Goal: Submit feedback/report problem

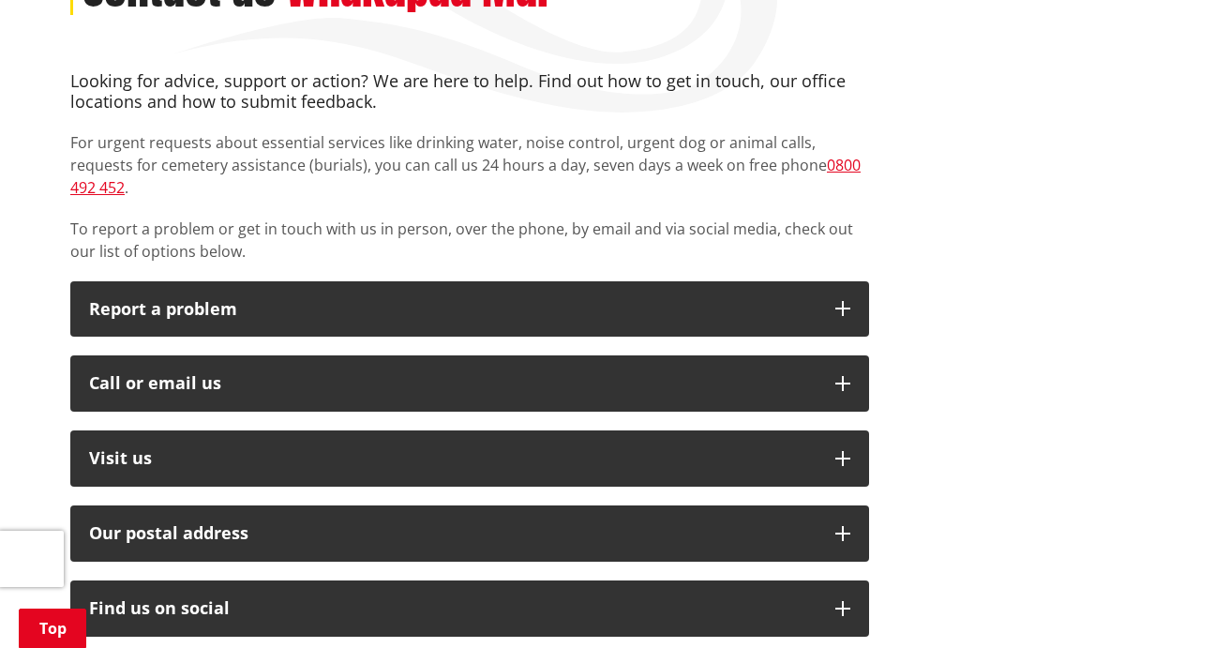
scroll to position [383, 0]
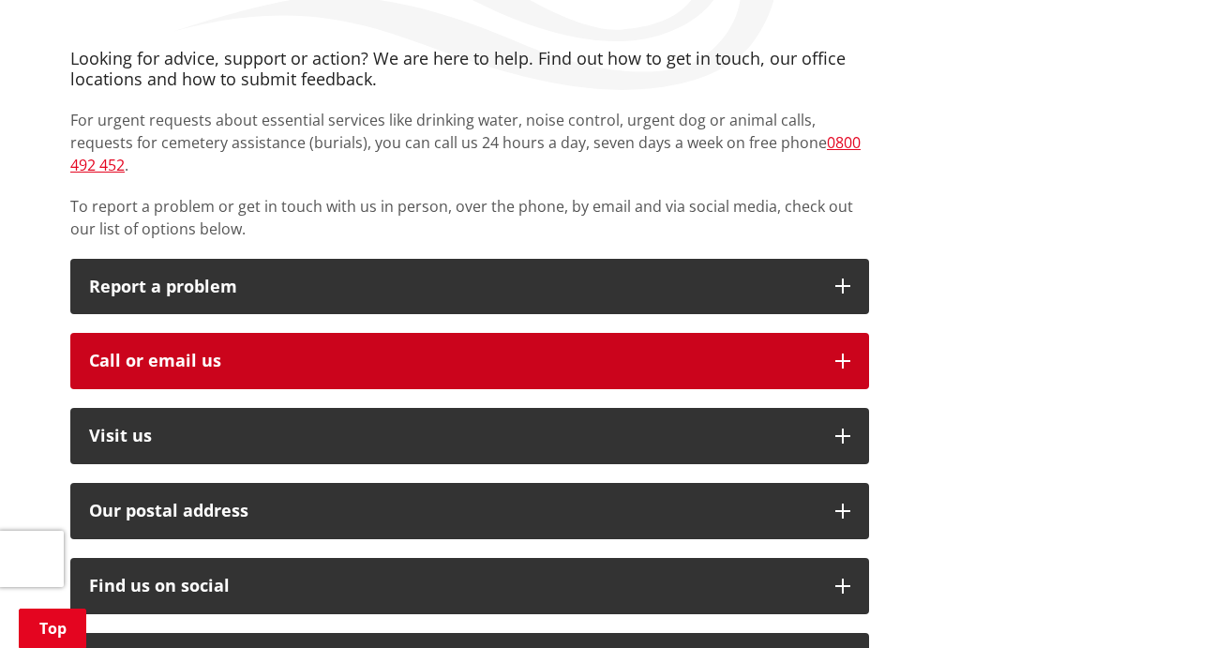
click at [143, 352] on div "Call or email us" at bounding box center [453, 361] width 728 height 19
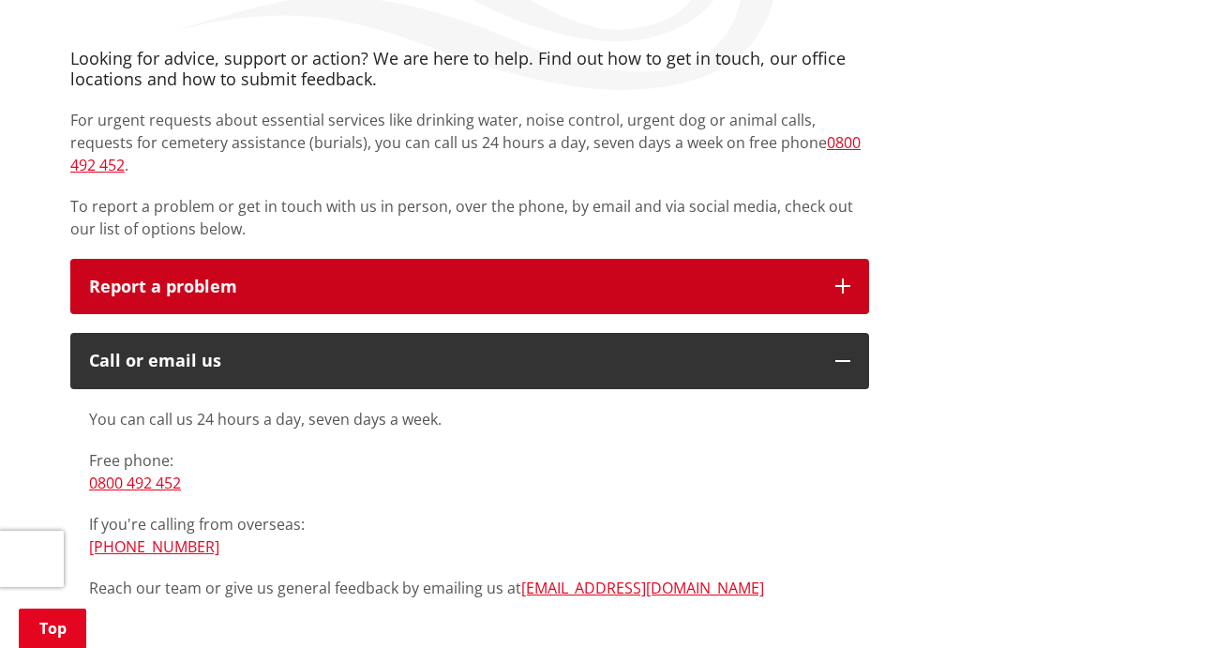
click at [186, 278] on p "Report a problem" at bounding box center [453, 287] width 728 height 19
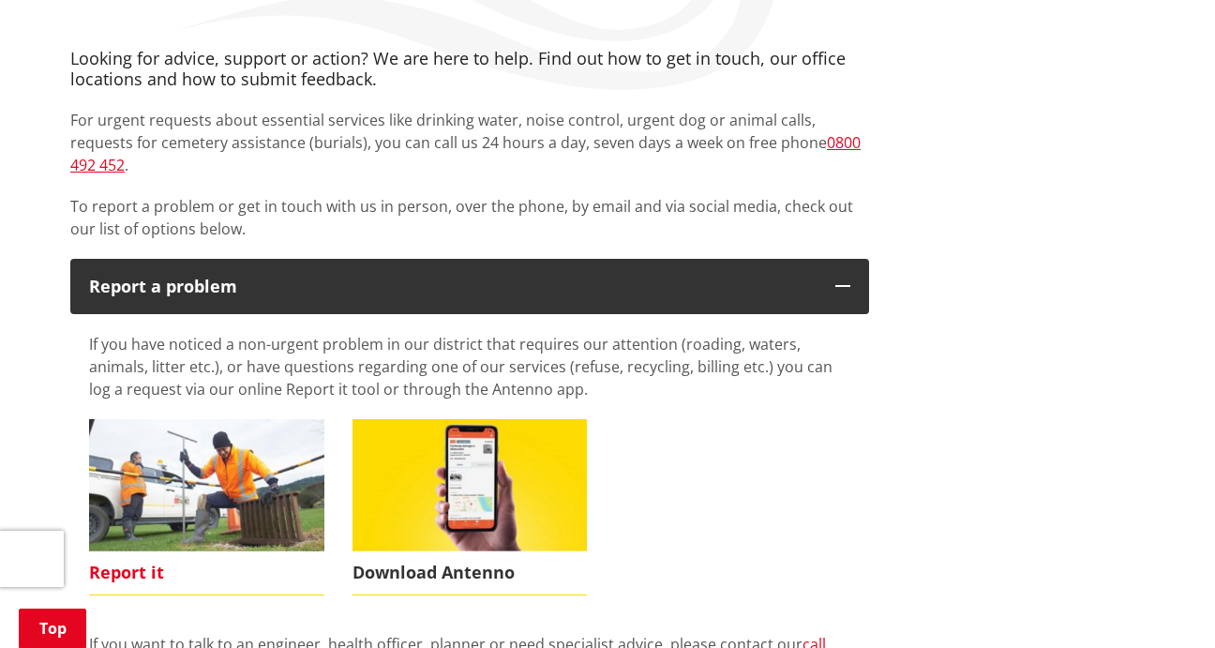
click at [162, 479] on img at bounding box center [206, 485] width 235 height 132
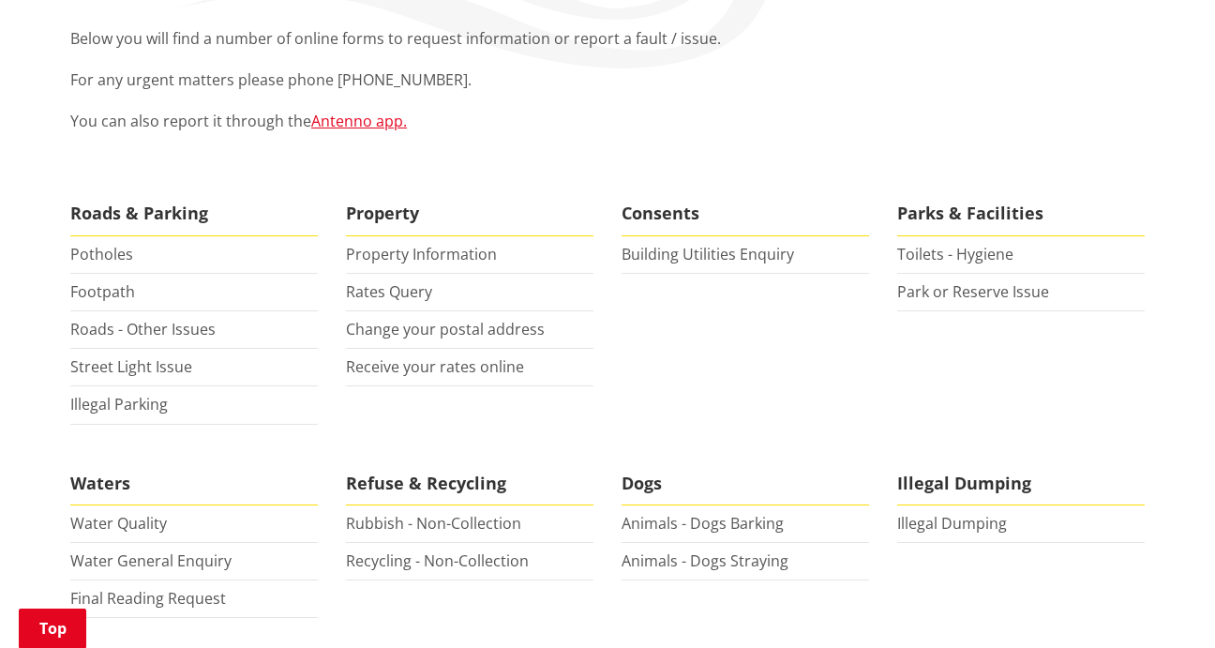
scroll to position [411, 0]
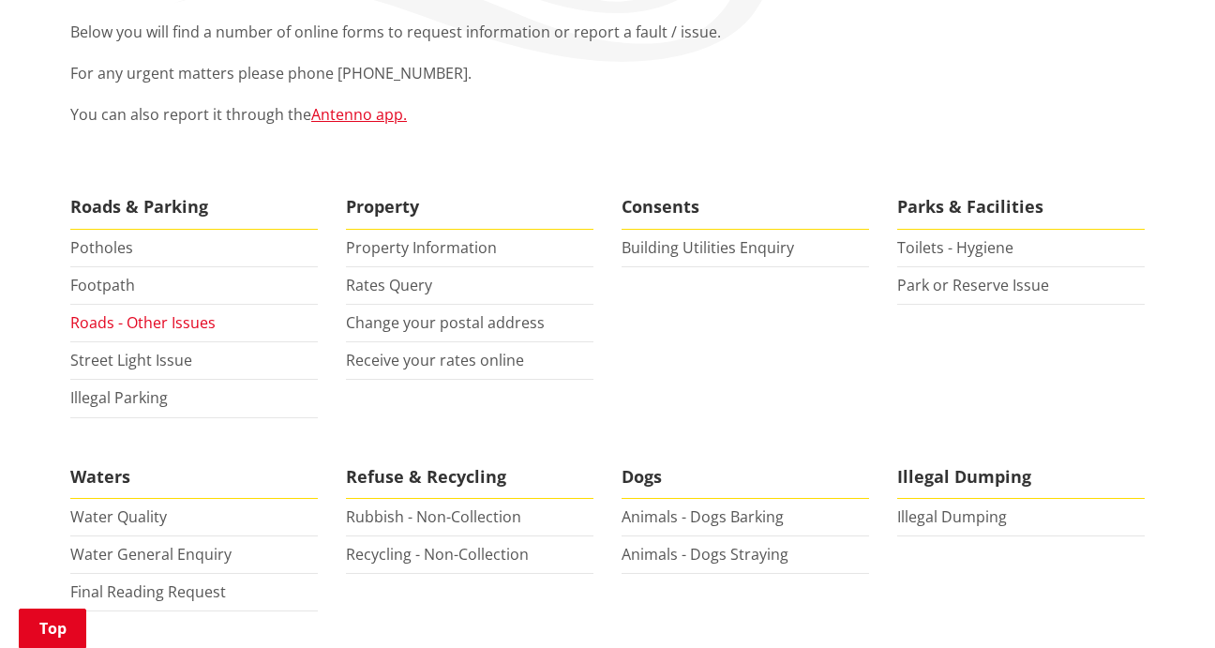
click at [93, 322] on link "Roads - Other Issues" at bounding box center [142, 322] width 145 height 21
